Goal: Check status

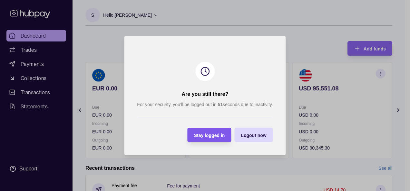
click at [196, 139] on div "Stay logged in" at bounding box center [209, 136] width 31 height 8
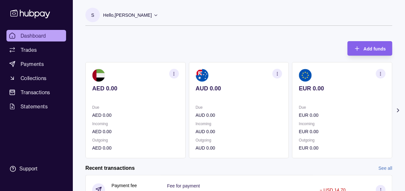
click at [398, 110] on icon at bounding box center [398, 110] width 6 height 6
